Goal: Information Seeking & Learning: Find specific fact

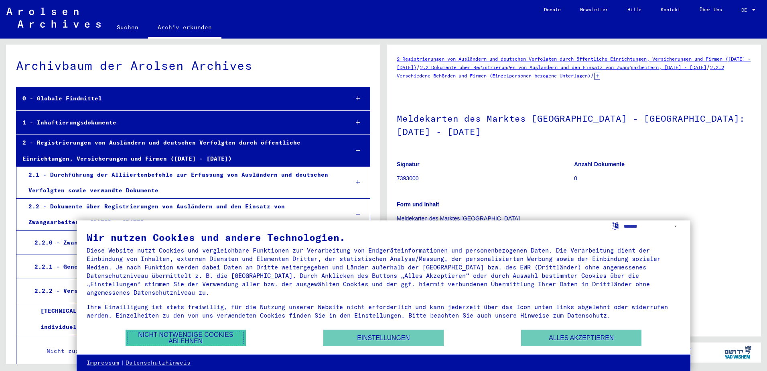
click at [192, 339] on button "Nicht notwendige Cookies ablehnen" at bounding box center [186, 337] width 120 height 16
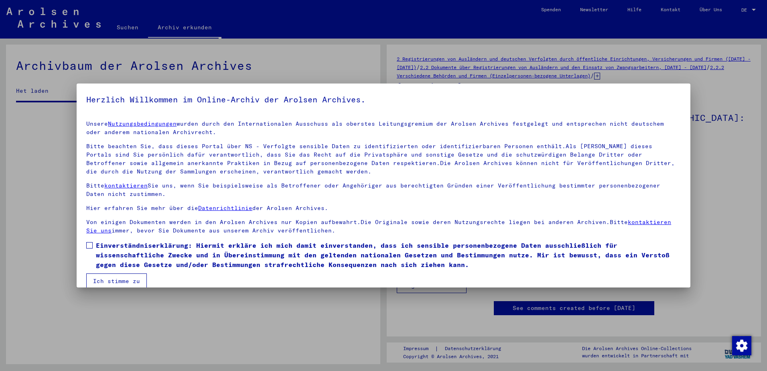
click at [88, 245] on span at bounding box center [89, 245] width 6 height 6
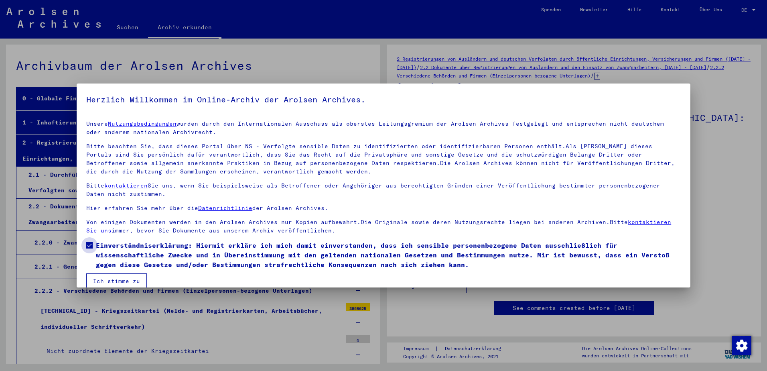
scroll to position [43243, 0]
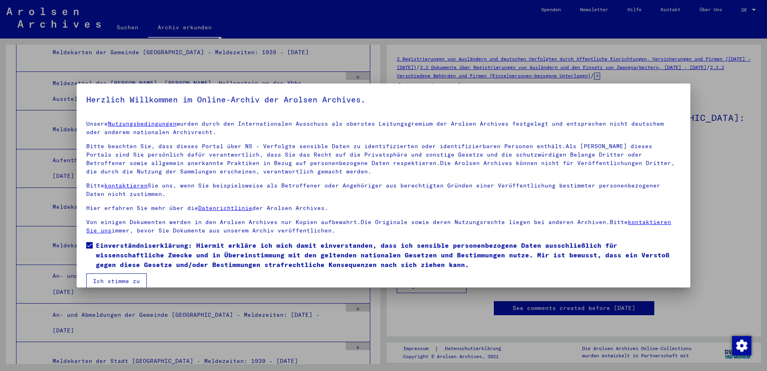
click at [127, 280] on button "Ich stimme zu" at bounding box center [116, 280] width 61 height 15
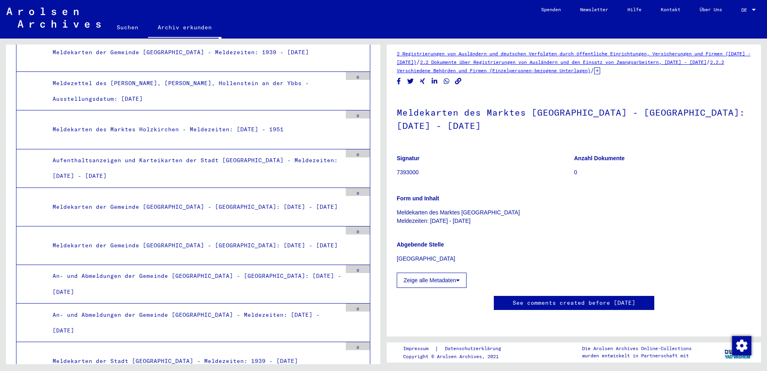
scroll to position [0, 0]
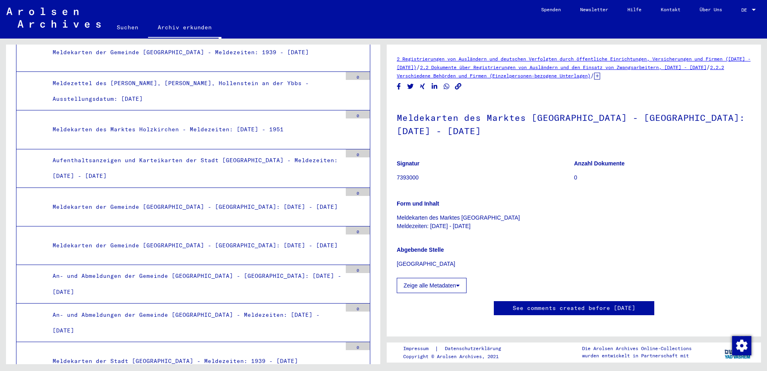
click at [438, 278] on button "Zeige alle Metadaten" at bounding box center [432, 285] width 70 height 15
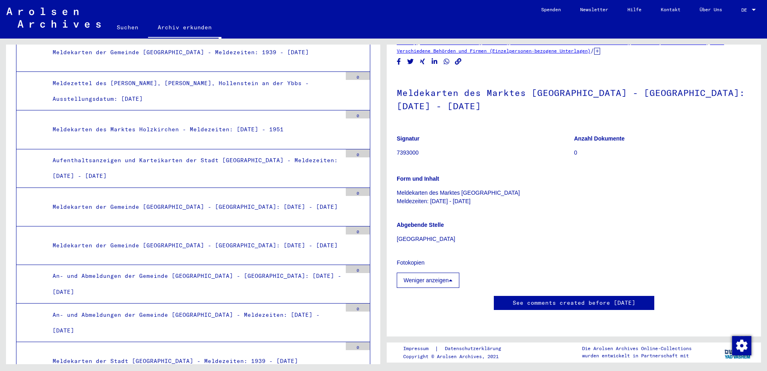
scroll to position [120, 0]
click at [555, 182] on div "2 Registrierungen von Ausländern und deutschen Verfolgten durch öffentliche Ein…" at bounding box center [574, 178] width 354 height 297
click at [554, 299] on link "See comments created before [DATE]" at bounding box center [574, 303] width 123 height 8
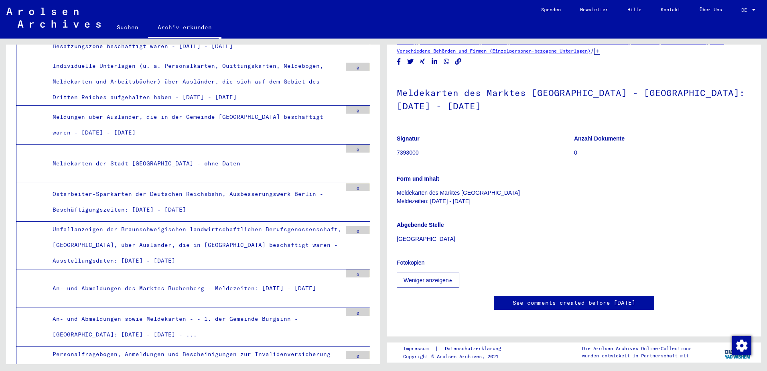
scroll to position [42641, 0]
click at [129, 26] on link "Suchen" at bounding box center [127, 27] width 41 height 19
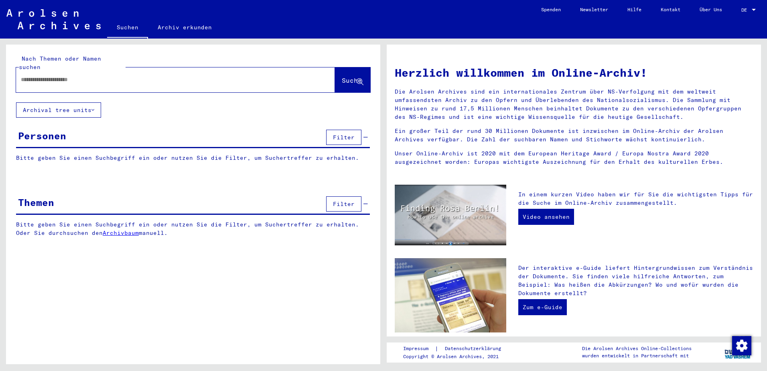
click at [69, 75] on input "text" at bounding box center [166, 79] width 290 height 8
type input "*********"
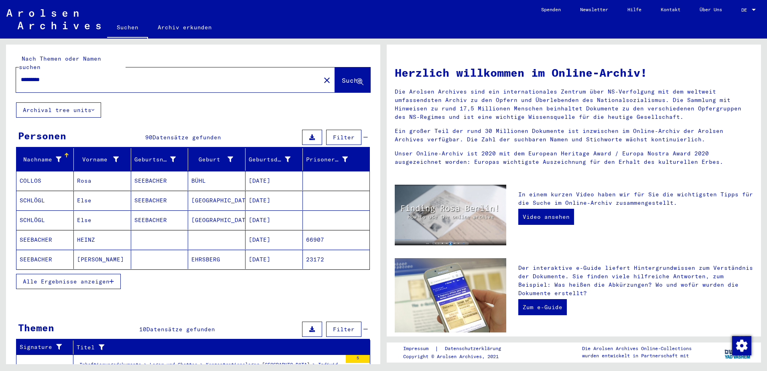
click at [94, 278] on span "Alle Ergebnisse anzeigen" at bounding box center [66, 281] width 87 height 7
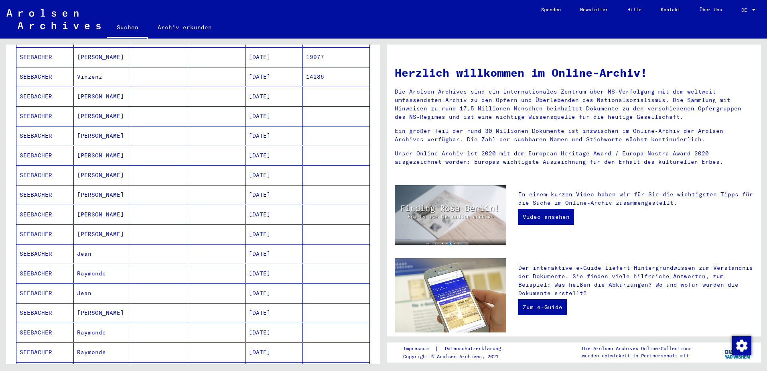
scroll to position [441, 0]
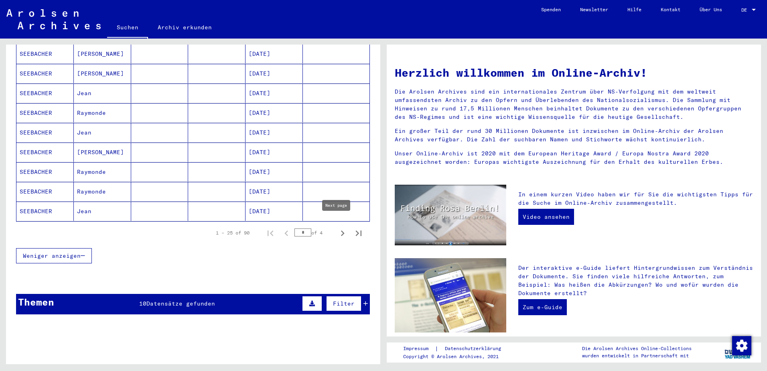
click at [337, 228] on icon "Next page" at bounding box center [342, 233] width 11 height 11
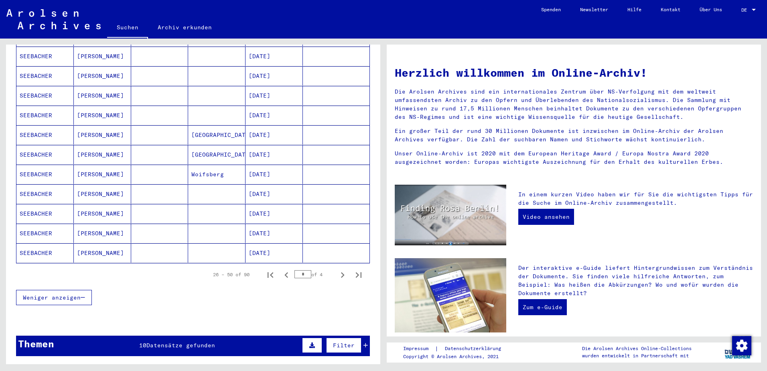
scroll to position [401, 0]
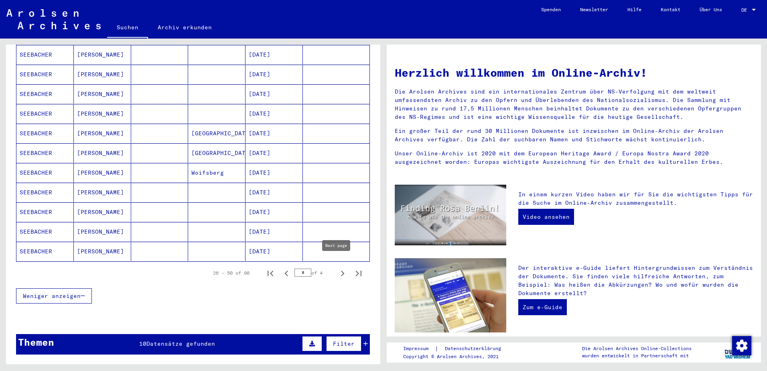
click at [337, 268] on icon "Next page" at bounding box center [342, 273] width 11 height 11
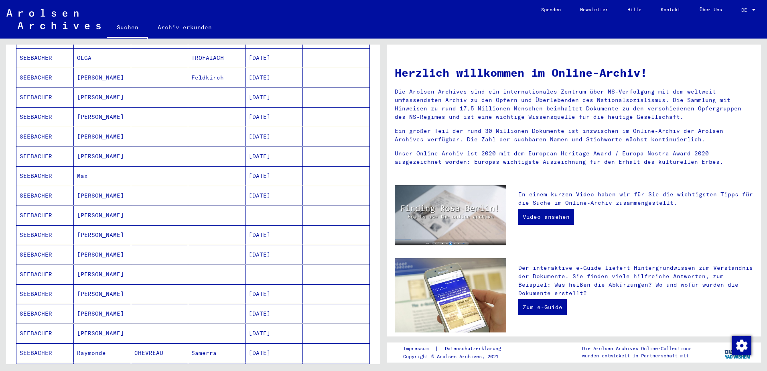
scroll to position [201, 0]
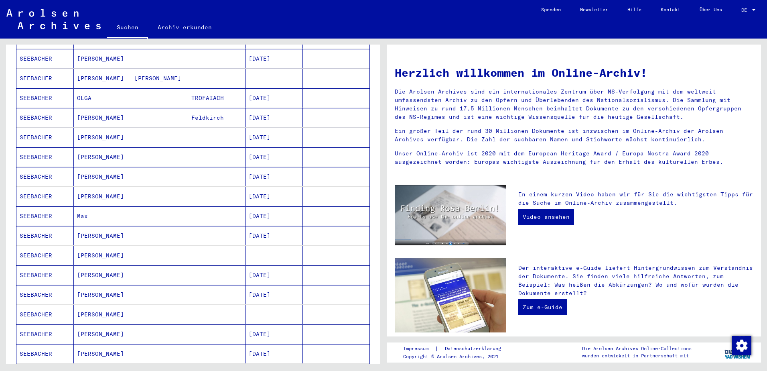
click at [41, 128] on mat-cell "SEEBACHER" at bounding box center [44, 137] width 57 height 19
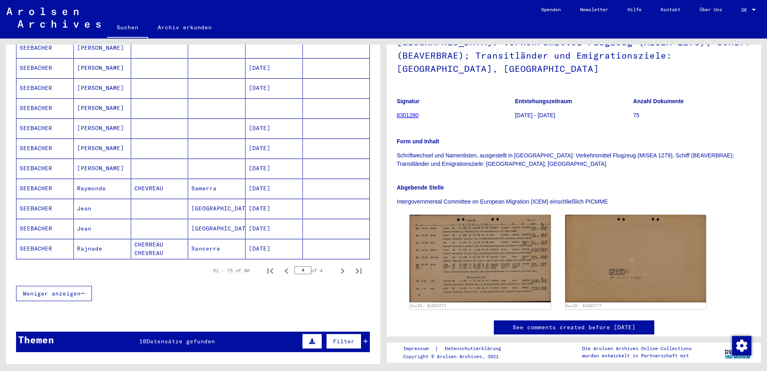
scroll to position [483, 0]
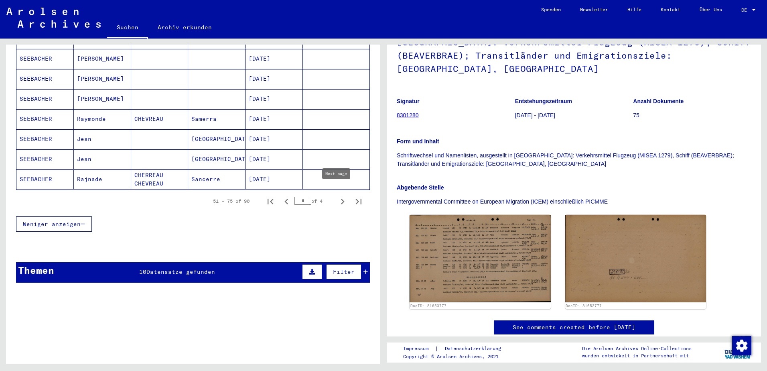
click at [337, 196] on icon "Next page" at bounding box center [342, 201] width 11 height 11
type input "*"
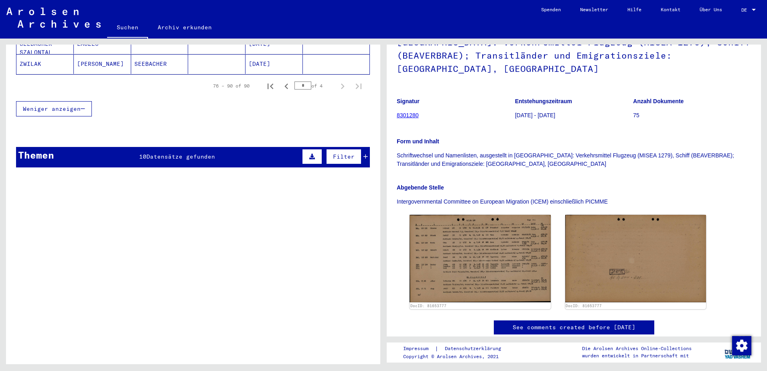
scroll to position [409, 0]
